Goal: Task Accomplishment & Management: Manage account settings

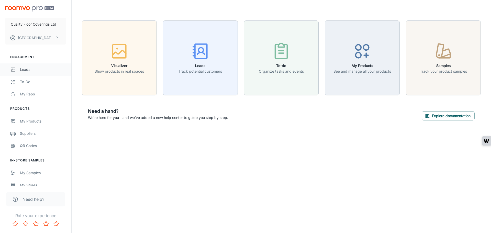
click at [39, 72] on div "Leads" at bounding box center [43, 70] width 46 height 6
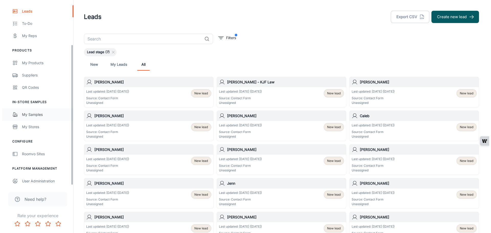
scroll to position [60, 0]
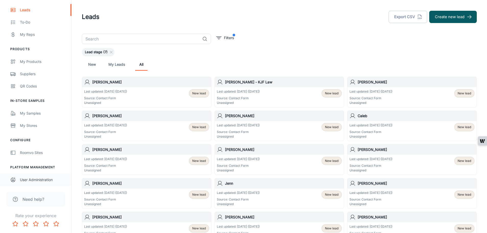
click at [47, 178] on div "User Administration" at bounding box center [43, 180] width 46 height 6
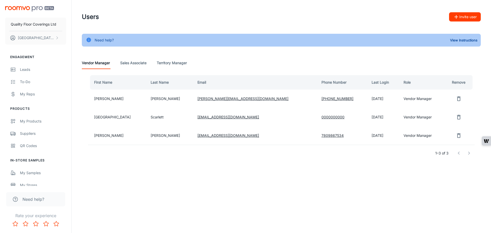
click at [245, 51] on div "Need help? View Instructions Vendor Manager Sales Associate Territory Manager F…" at bounding box center [281, 101] width 411 height 134
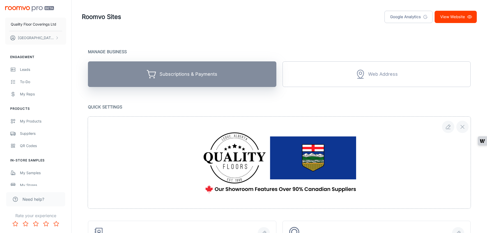
click at [224, 73] on button "Subscriptions & Payments" at bounding box center [182, 74] width 189 height 26
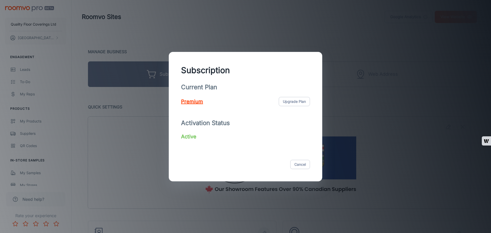
click at [300, 30] on div "Subscription Current Plan Premium Upgrade Plan Activation Status Active Cancel" at bounding box center [245, 116] width 491 height 233
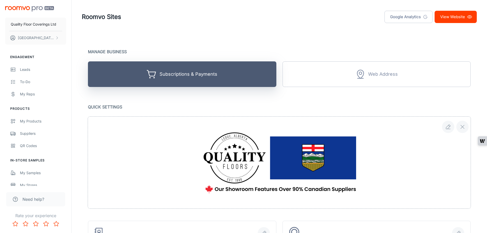
click at [219, 71] on button "Subscriptions & Payments" at bounding box center [182, 74] width 189 height 26
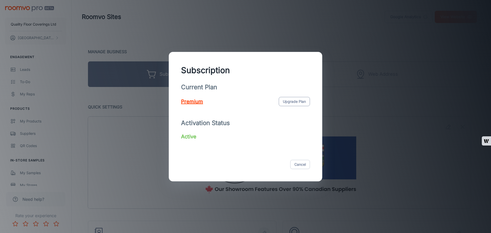
click at [280, 102] on button "Upgrade Plan" at bounding box center [294, 101] width 31 height 9
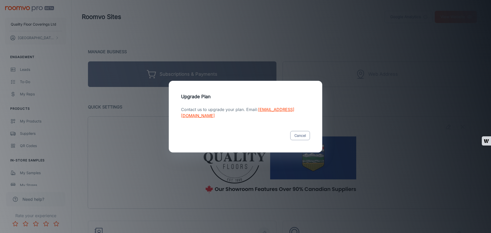
click at [299, 134] on button "Cancel" at bounding box center [300, 135] width 20 height 9
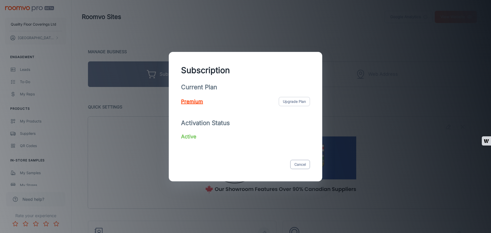
click at [298, 166] on button "Cancel" at bounding box center [300, 164] width 20 height 9
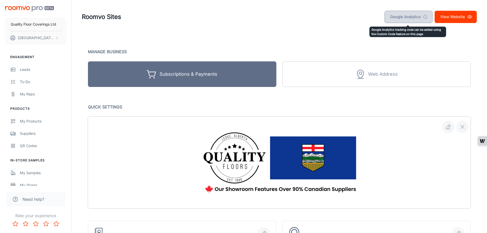
click at [410, 18] on link "Google Analytics" at bounding box center [409, 17] width 48 height 12
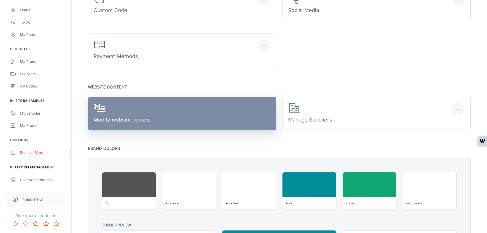
scroll to position [281, 0]
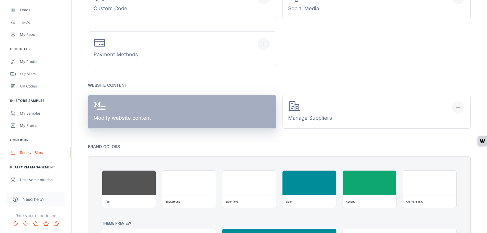
click at [221, 113] on link "Modify website content" at bounding box center [182, 112] width 189 height 34
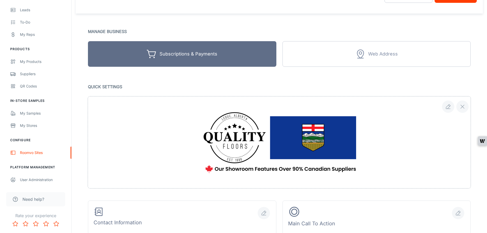
scroll to position [0, 0]
